Goal: Information Seeking & Learning: Learn about a topic

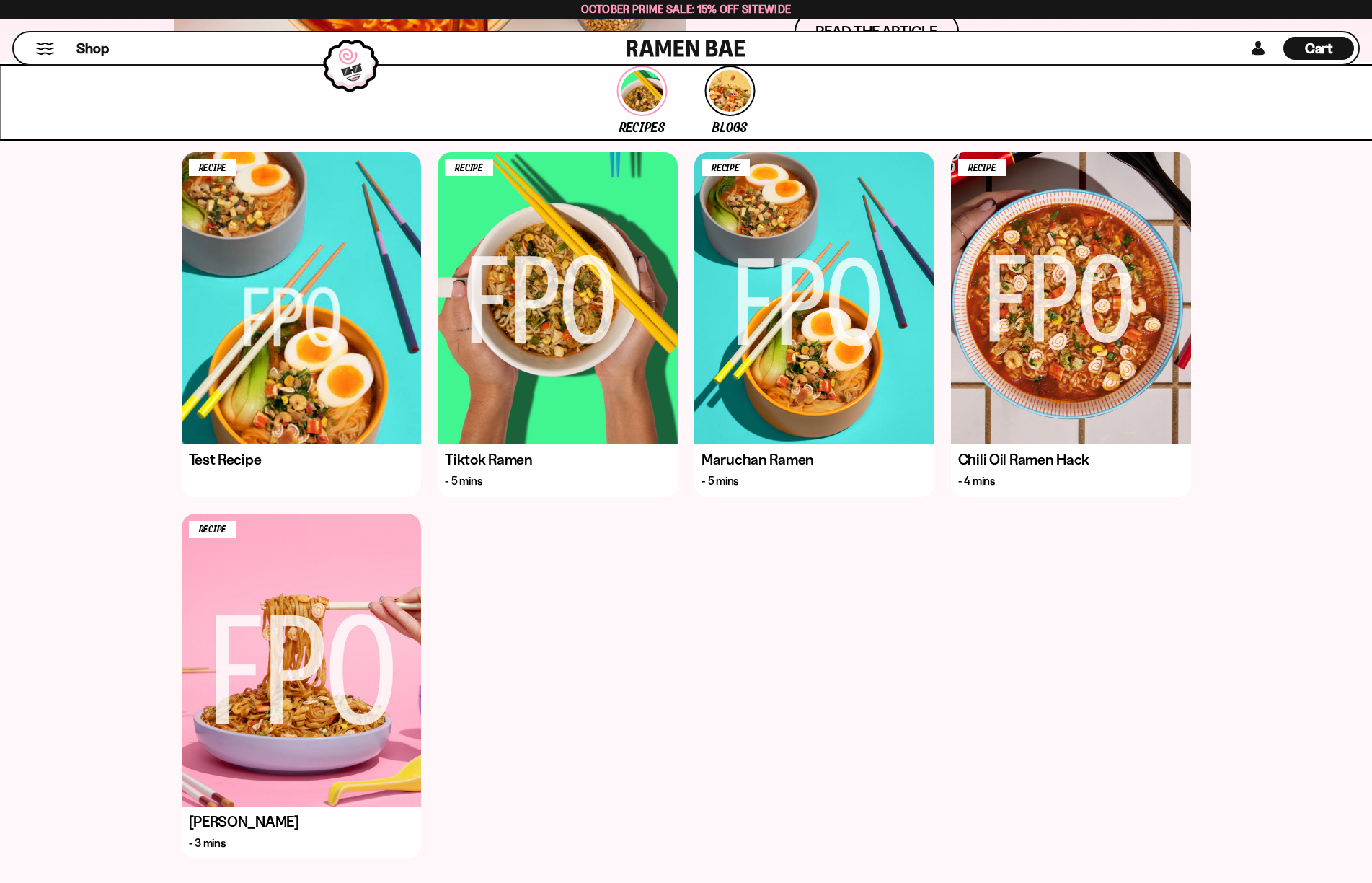
scroll to position [57, 0]
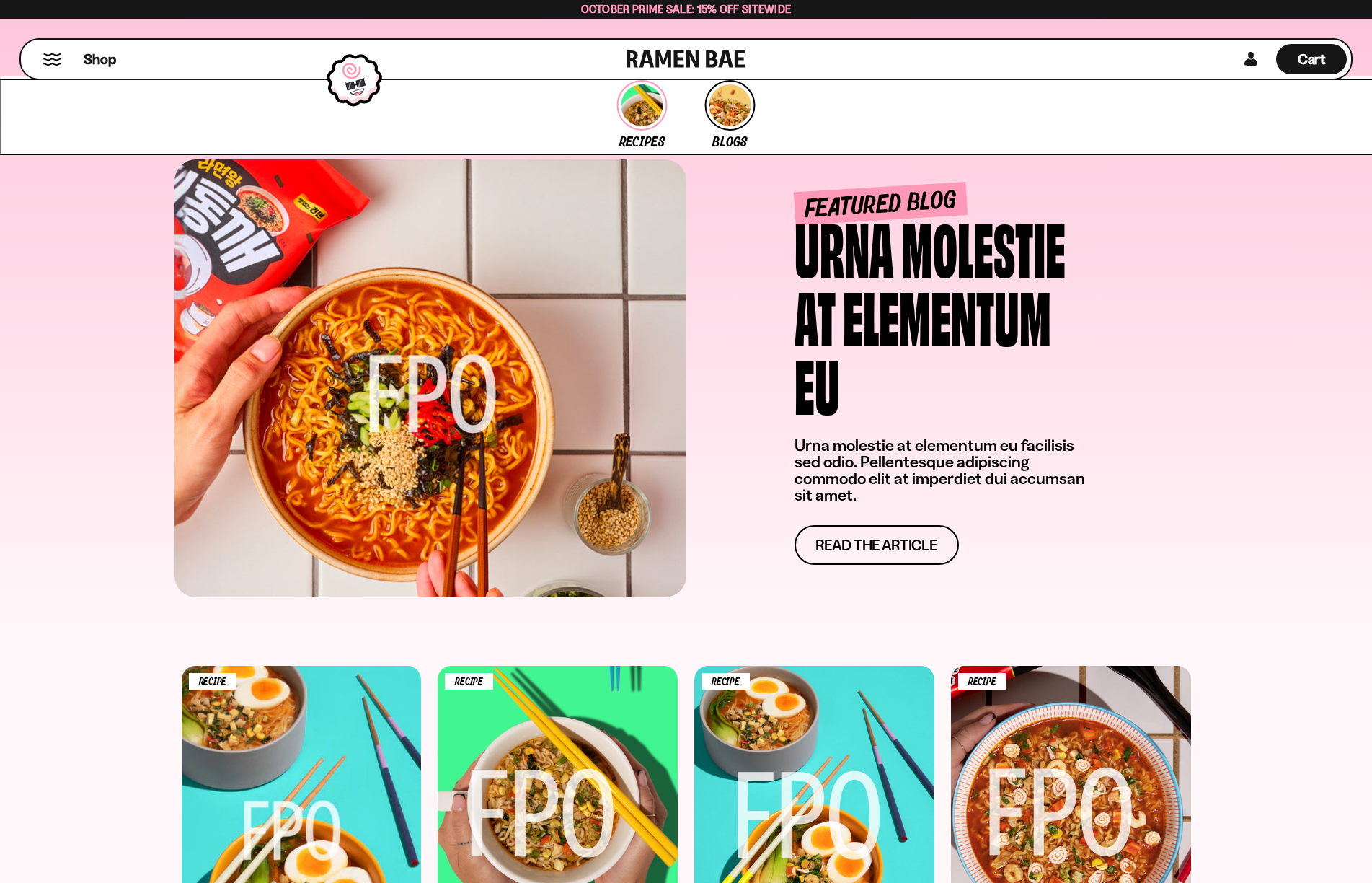
click at [640, 122] on span "link to Recipes" at bounding box center [641, 105] width 42 height 42
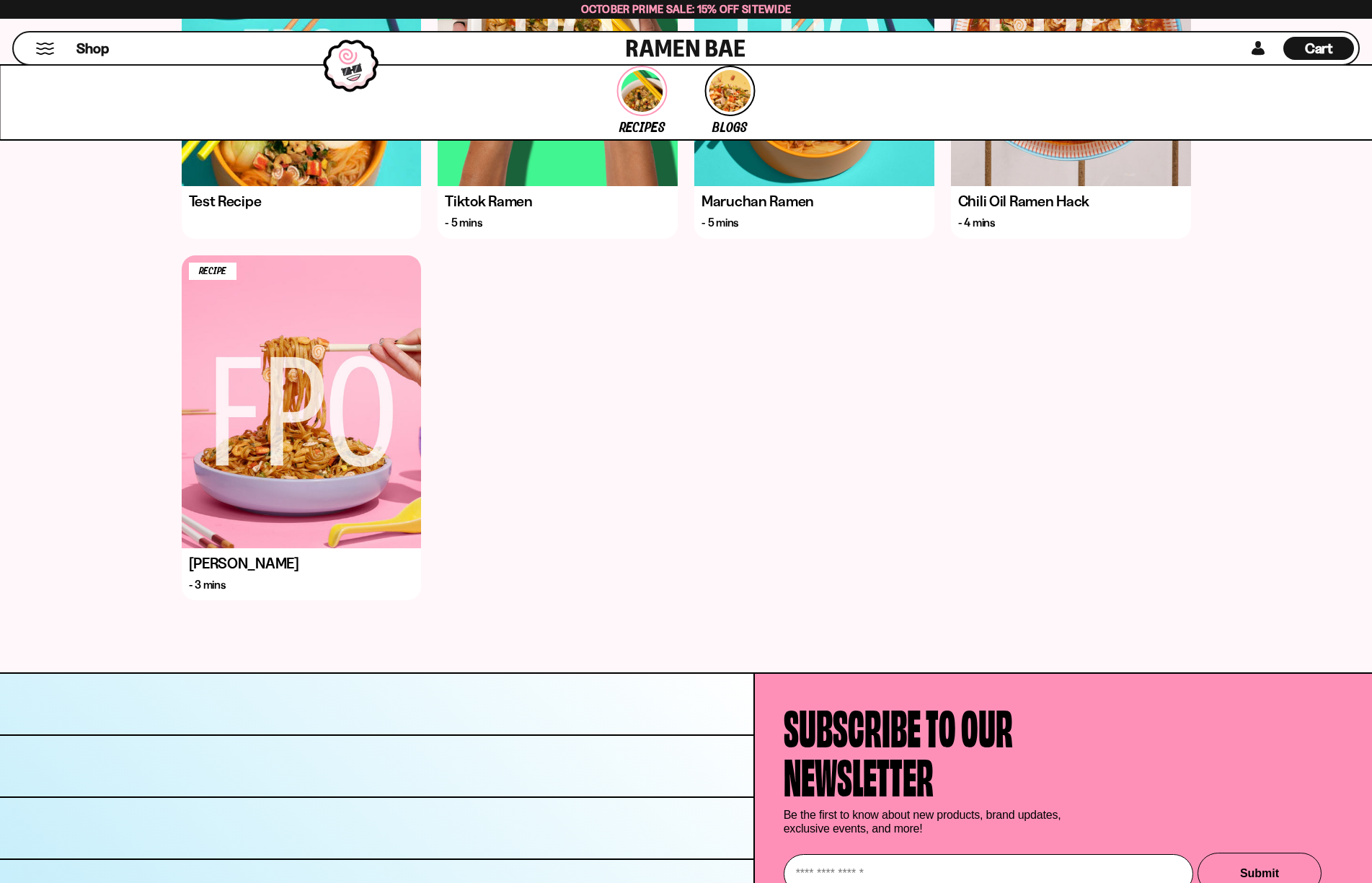
scroll to position [963, 0]
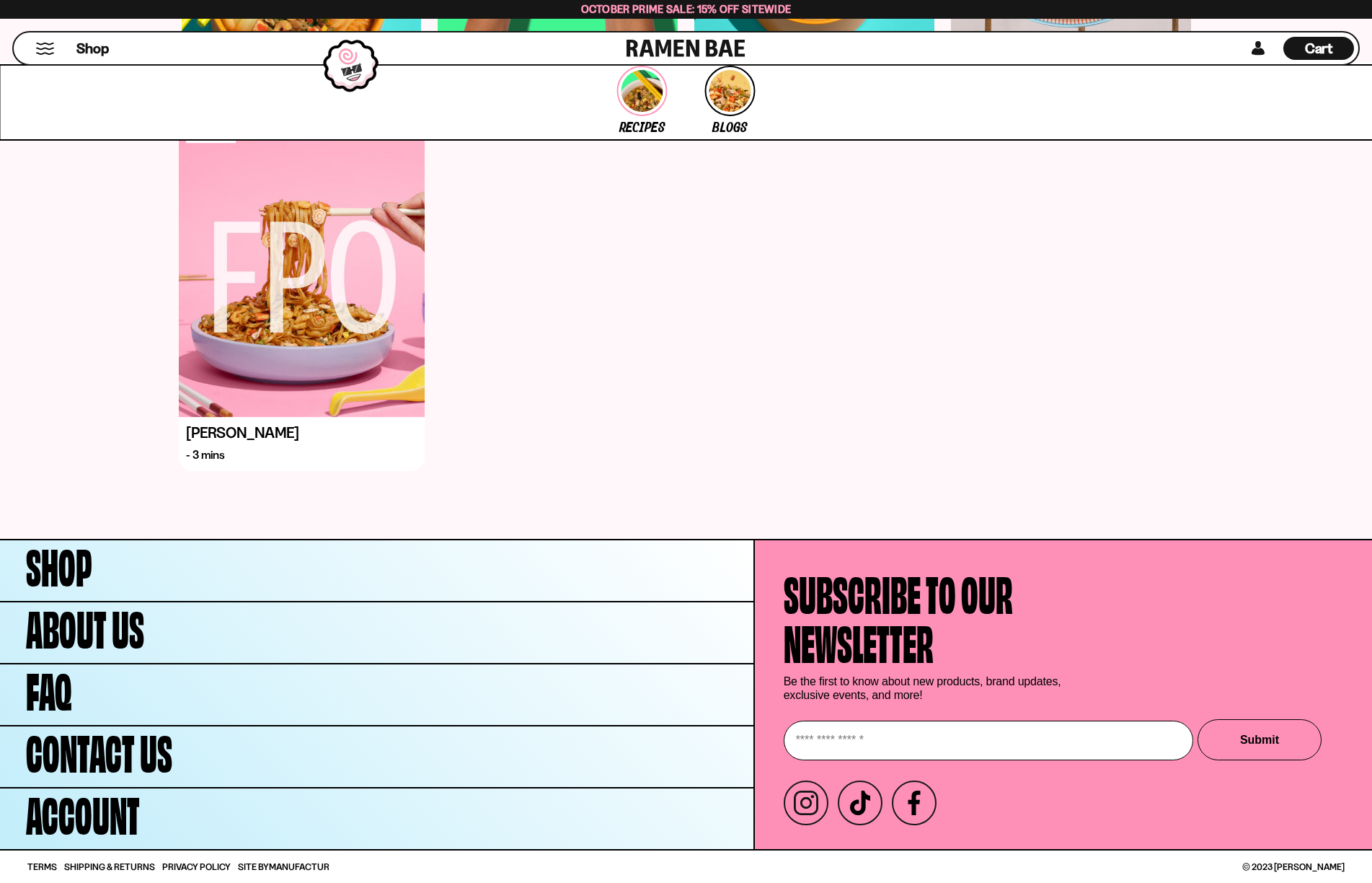
click at [265, 437] on span "[PERSON_NAME]" at bounding box center [243, 433] width 113 height 16
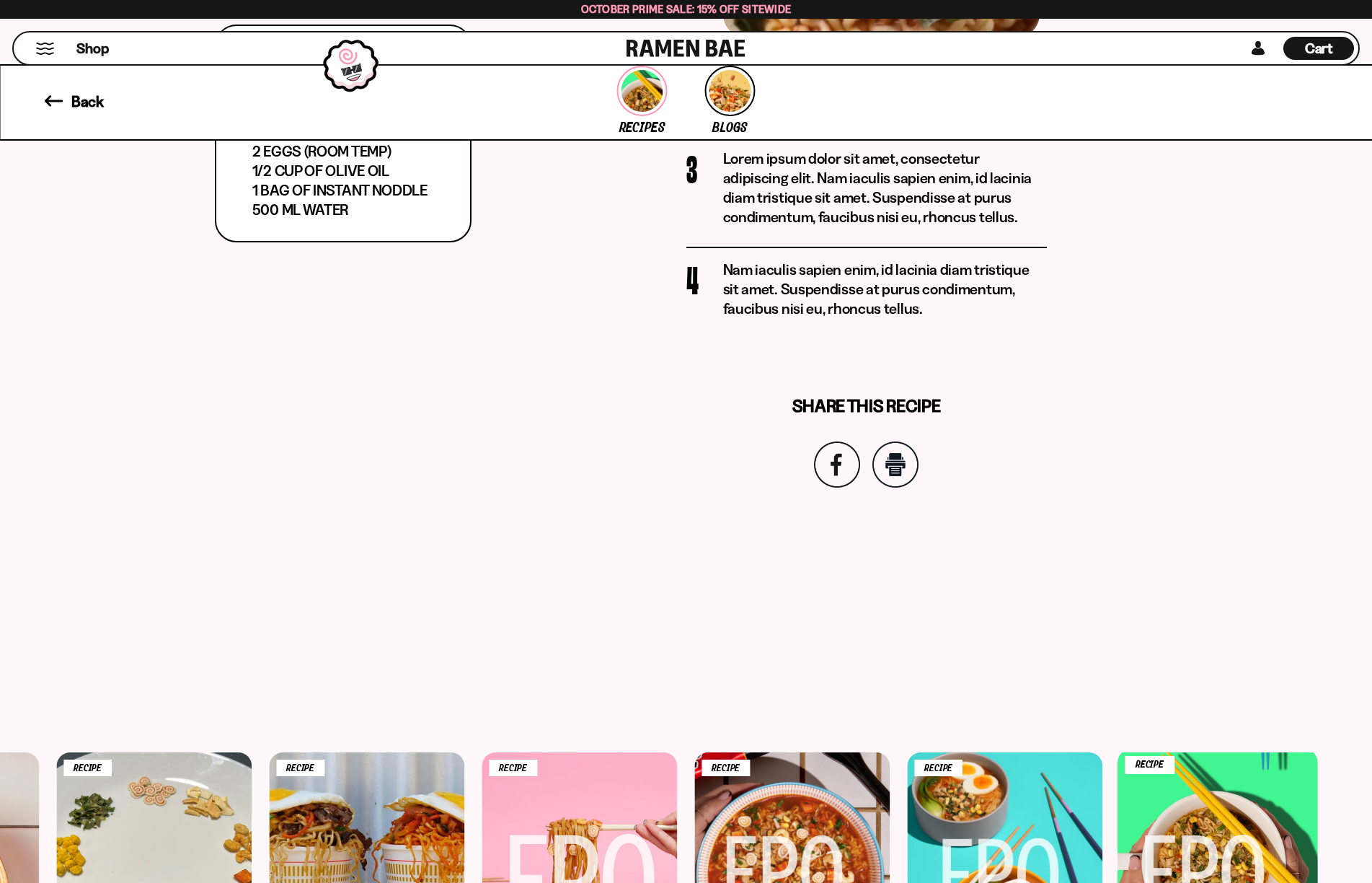
scroll to position [2322, 0]
